Goal: Task Accomplishment & Management: Manage account settings

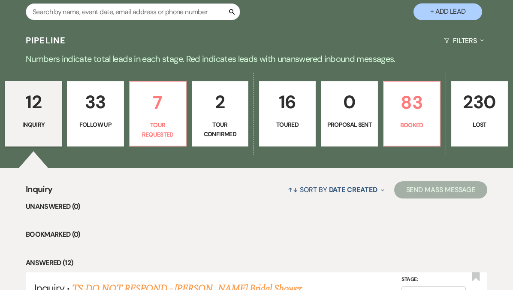
scroll to position [161, 0]
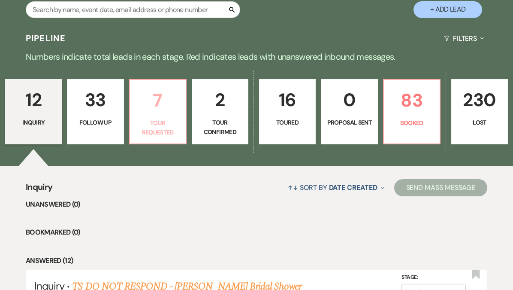
click at [166, 100] on p "7" at bounding box center [157, 100] width 45 height 29
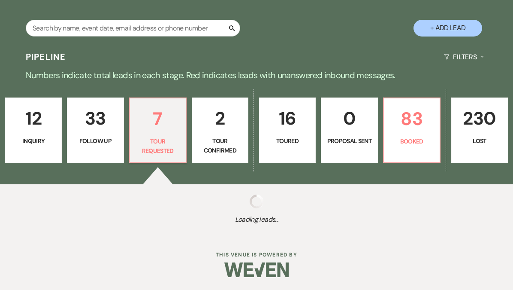
select select "2"
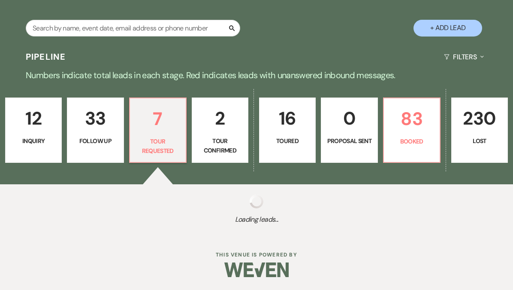
select select "2"
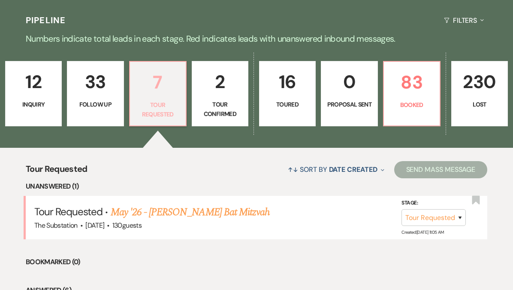
scroll to position [184, 0]
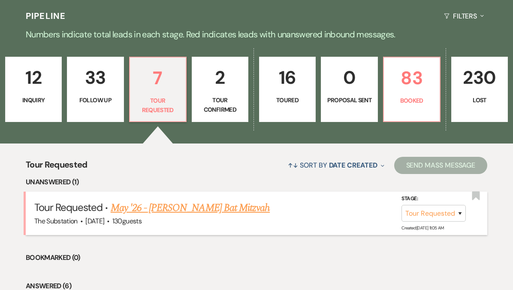
click at [180, 205] on link "May '26 - Beth Schwartzapfel's Bat Mitzvah" at bounding box center [190, 207] width 159 height 15
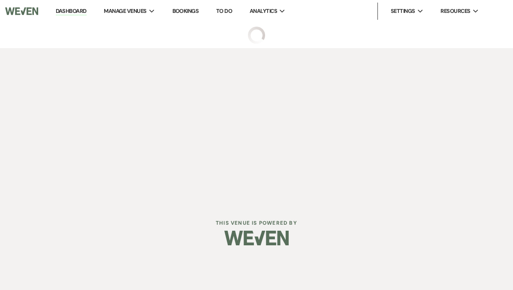
select select "2"
select select "14"
select select "12"
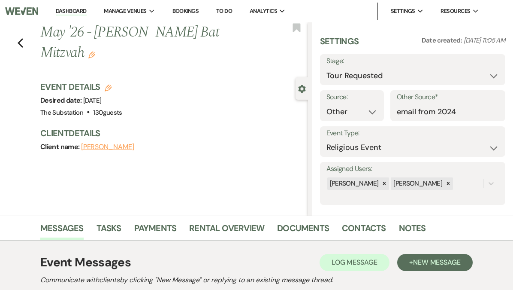
click at [91, 56] on icon "Edit" at bounding box center [91, 54] width 7 height 7
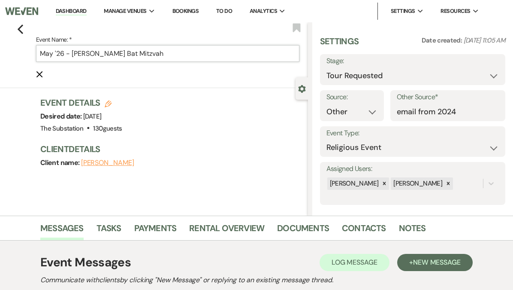
click at [41, 53] on input "May '26 - Beth Schwartzapfel's Bat Mitzvah" at bounding box center [167, 53] width 263 height 17
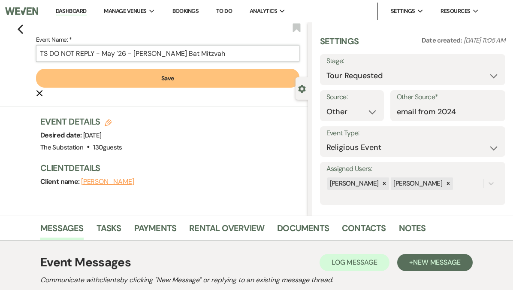
type input "TS DO NOT REPLY - May '26 - Beth Schwartzapfel's Bat Mitzvah"
click at [150, 82] on button "Save" at bounding box center [167, 78] width 263 height 19
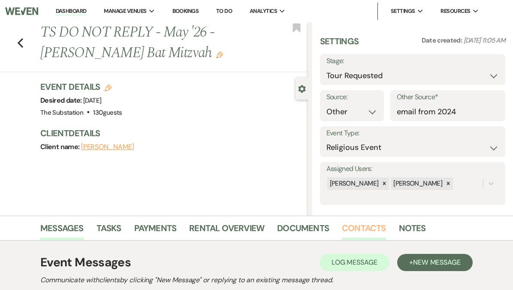
click at [352, 230] on link "Contacts" at bounding box center [364, 230] width 44 height 19
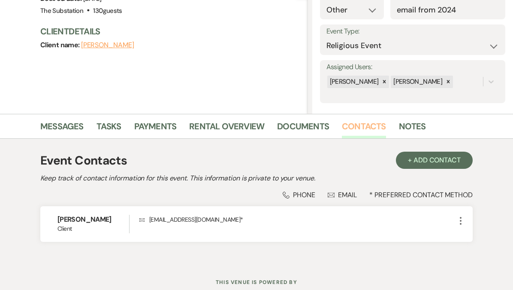
scroll to position [103, 0]
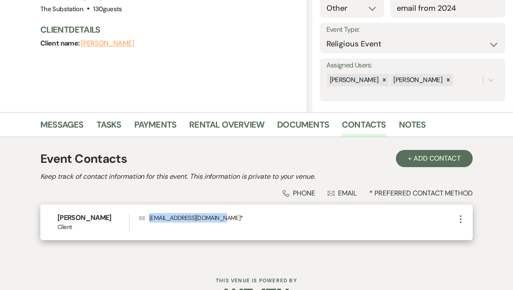
drag, startPoint x: 150, startPoint y: 218, endPoint x: 221, endPoint y: 218, distance: 71.2
click at [221, 218] on p "Envelope bethblackapple@gmail.com *" at bounding box center [297, 217] width 316 height 9
copy p "bethblackapple@gmail.com"
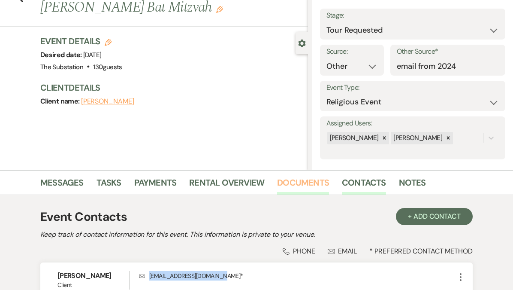
scroll to position [43, 0]
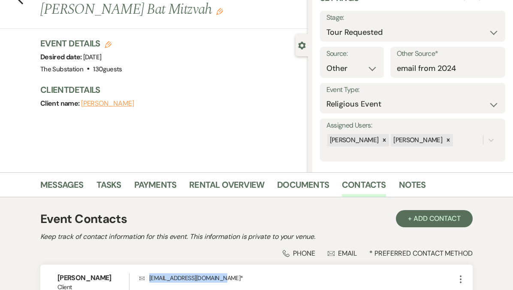
click at [127, 106] on button "Beth Schwartzapfel" at bounding box center [107, 103] width 53 height 7
select select "1"
select select "email"
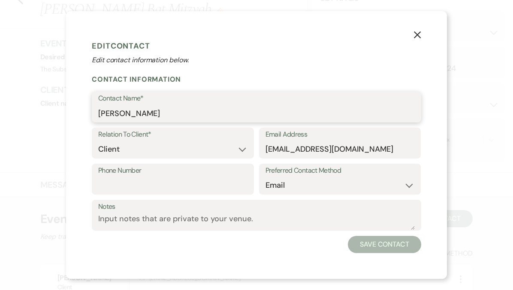
drag, startPoint x: 173, startPoint y: 113, endPoint x: 117, endPoint y: 113, distance: 56.2
click at [117, 113] on input "Beth Schwartzapfel" at bounding box center [256, 113] width 317 height 17
click at [419, 35] on icon "X" at bounding box center [417, 35] width 8 height 8
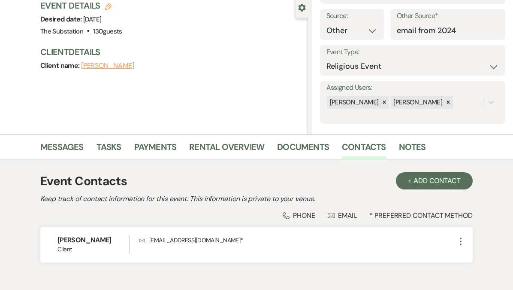
scroll to position [80, 0]
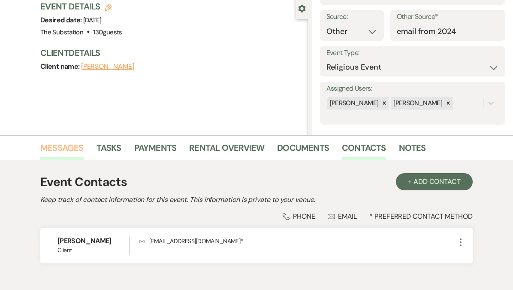
click at [61, 149] on link "Messages" at bounding box center [61, 150] width 43 height 19
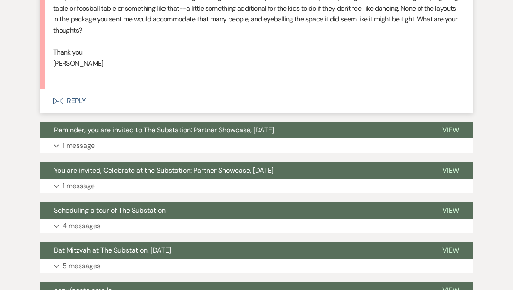
scroll to position [1157, 0]
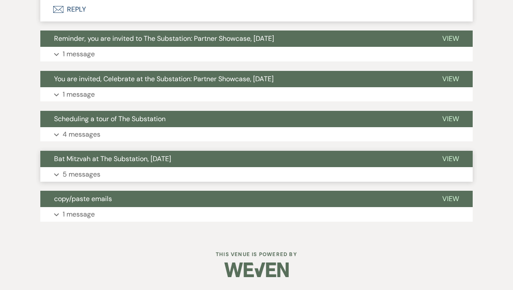
click at [114, 175] on button "Expand 5 messages" at bounding box center [256, 174] width 432 height 15
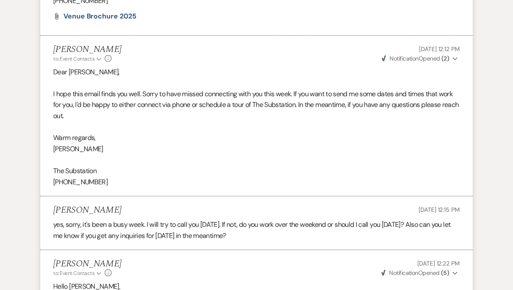
scroll to position [1542, 0]
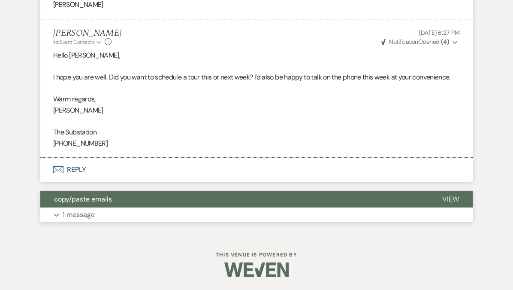
click at [100, 222] on button "Expand 1 message" at bounding box center [256, 214] width 432 height 15
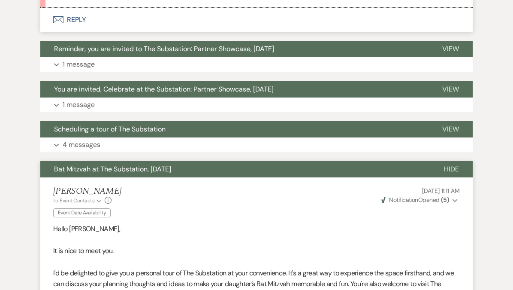
scroll to position [1137, 0]
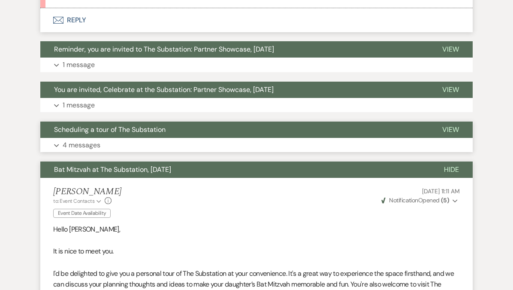
click at [215, 152] on button "Expand 4 messages" at bounding box center [256, 145] width 432 height 15
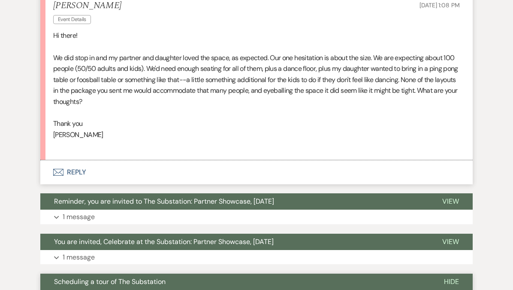
scroll to position [979, 0]
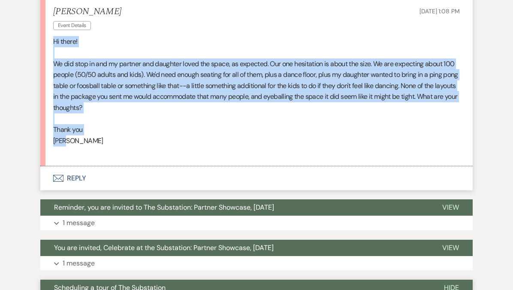
drag, startPoint x: 53, startPoint y: 51, endPoint x: 103, endPoint y: 151, distance: 111.8
click at [103, 151] on div "Hi there! We did stop in and my partner and daughter loved the space, as expect…" at bounding box center [256, 96] width 407 height 121
copy div "Hi there! We did stop in and my partner and daughter loved the space, as expect…"
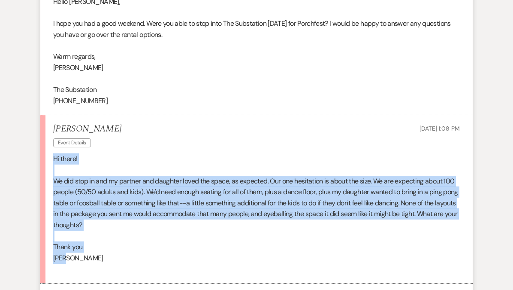
scroll to position [865, 0]
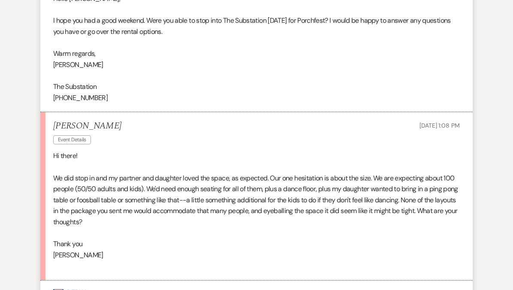
click at [277, 204] on p "We did stop in and my partner and daughter loved the space, as expected. Our on…" at bounding box center [256, 199] width 407 height 55
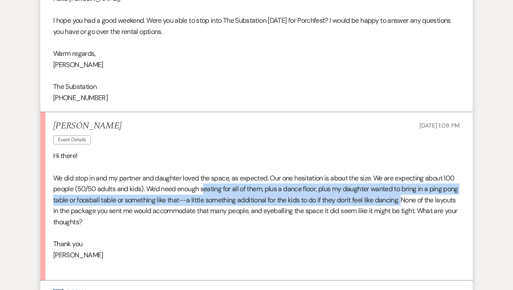
drag, startPoint x: 204, startPoint y: 199, endPoint x: 423, endPoint y: 209, distance: 219.0
click at [423, 209] on p "We did stop in and my partner and daughter loved the space, as expected. Our on…" at bounding box center [256, 199] width 407 height 55
copy p "eating for all of them, plus a dance floor, plus my daughter wanted to bring in…"
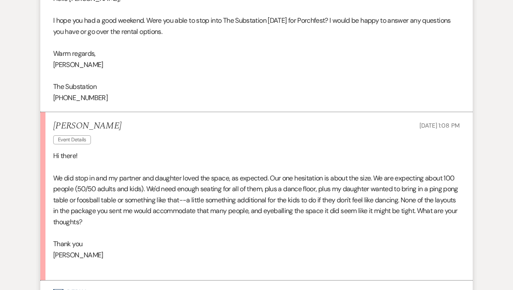
click at [186, 172] on p at bounding box center [256, 166] width 407 height 11
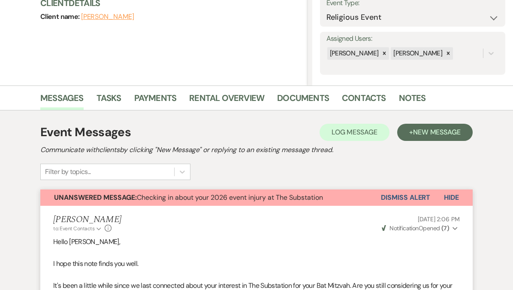
scroll to position [131, 0]
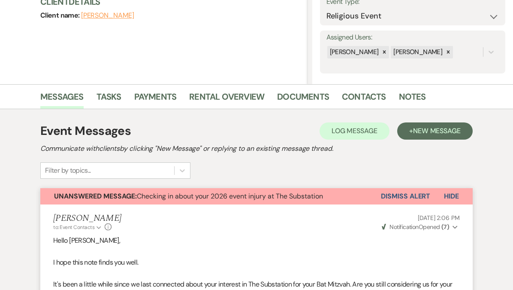
click at [398, 196] on button "Dismiss Alert" at bounding box center [405, 196] width 49 height 16
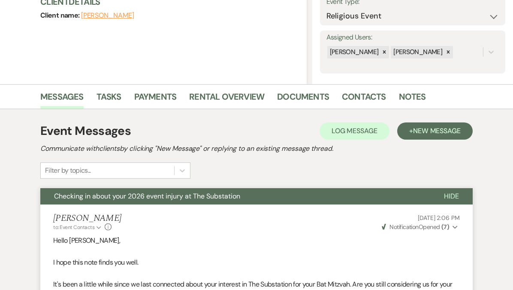
scroll to position [0, 0]
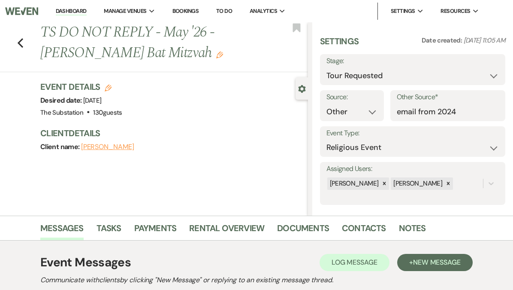
click at [78, 10] on link "Dashboard" at bounding box center [71, 11] width 31 height 8
